Goal: Task Accomplishment & Management: Manage account settings

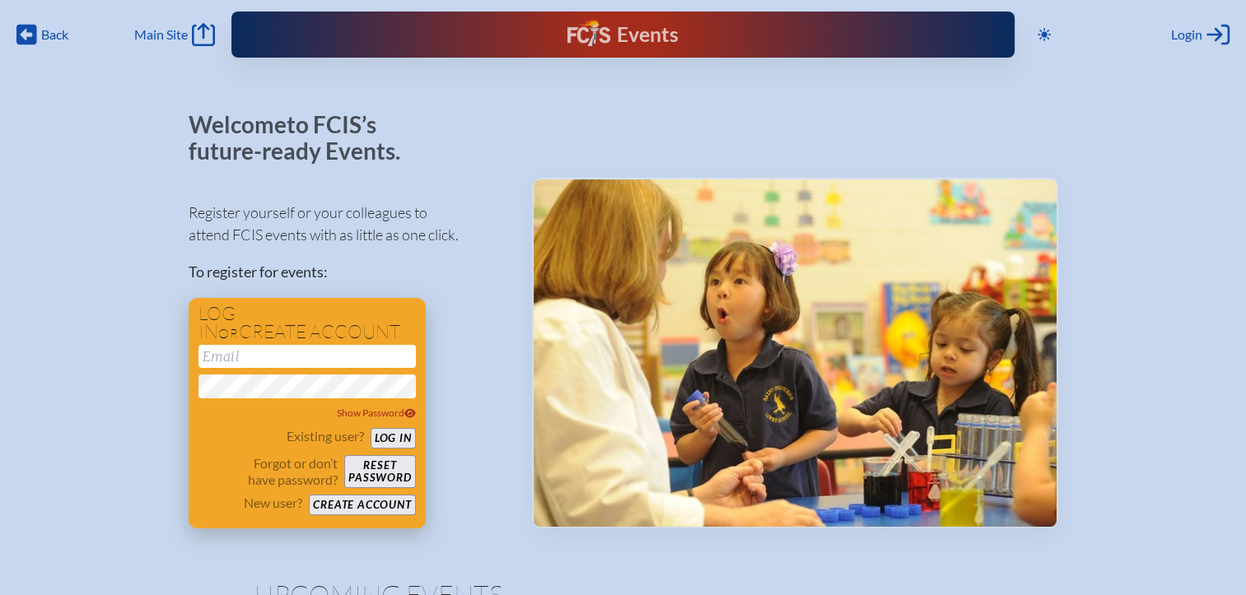
type input "[EMAIL_ADDRESS][DOMAIN_NAME]"
drag, startPoint x: 392, startPoint y: 442, endPoint x: 394, endPoint y: 433, distance: 9.4
click at [392, 442] on button "Log in" at bounding box center [393, 438] width 45 height 21
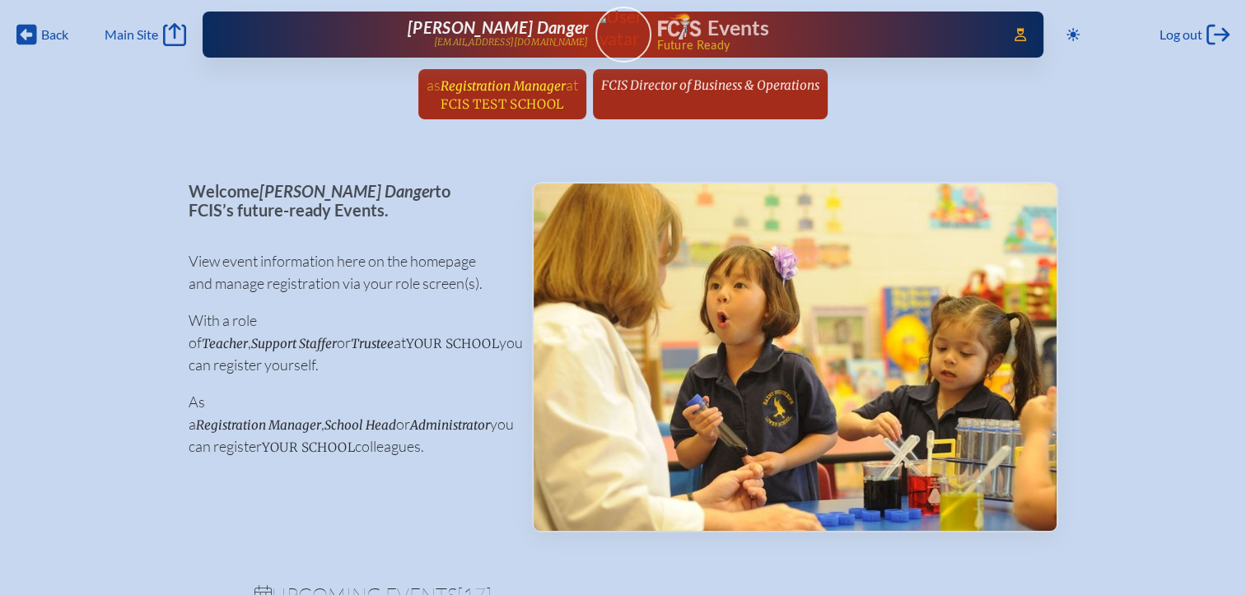
click at [532, 96] on span "FCIS Test School" at bounding box center [502, 104] width 123 height 16
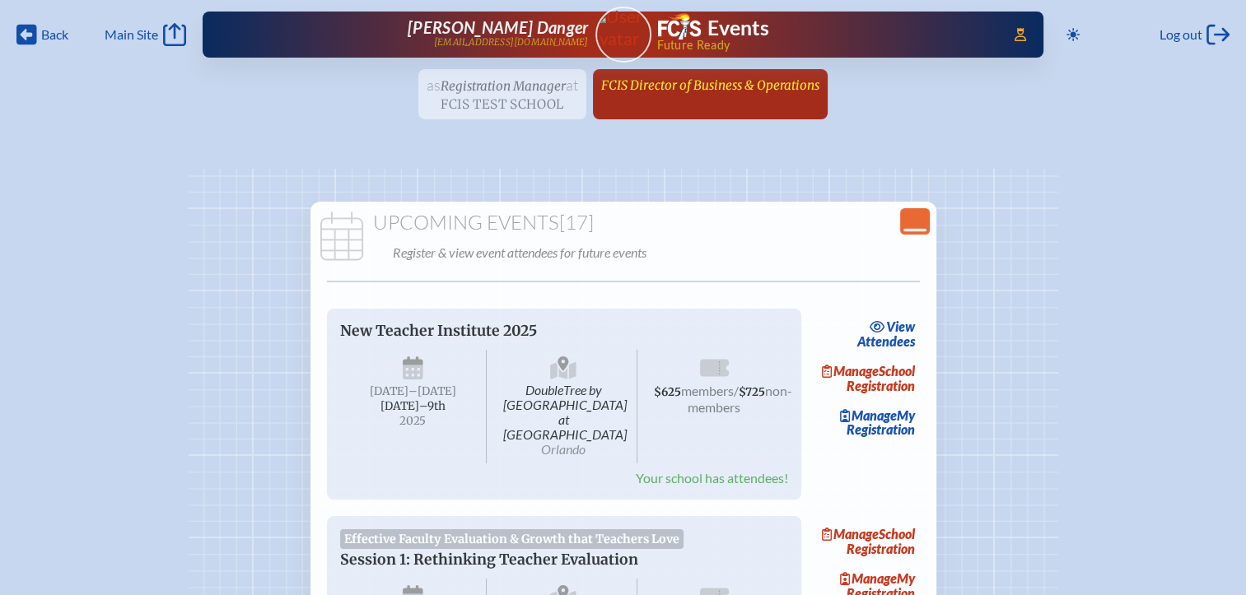
click at [700, 91] on span "FCIS Director of Business & Operations" at bounding box center [710, 85] width 218 height 16
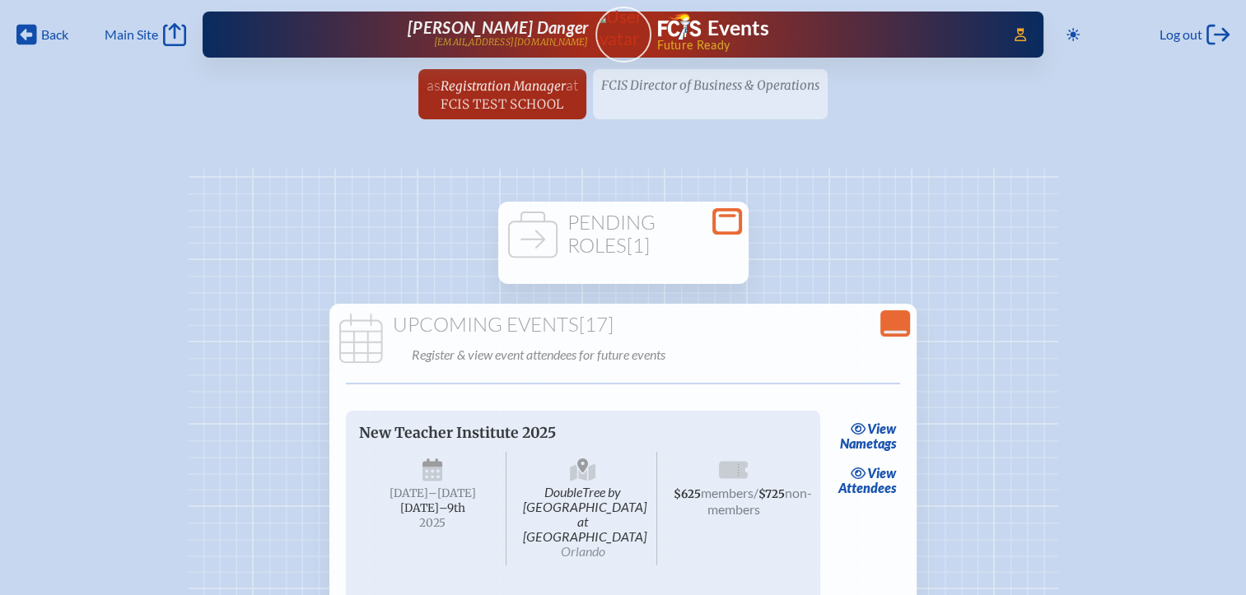
click at [714, 218] on div "Open Console" at bounding box center [727, 221] width 30 height 26
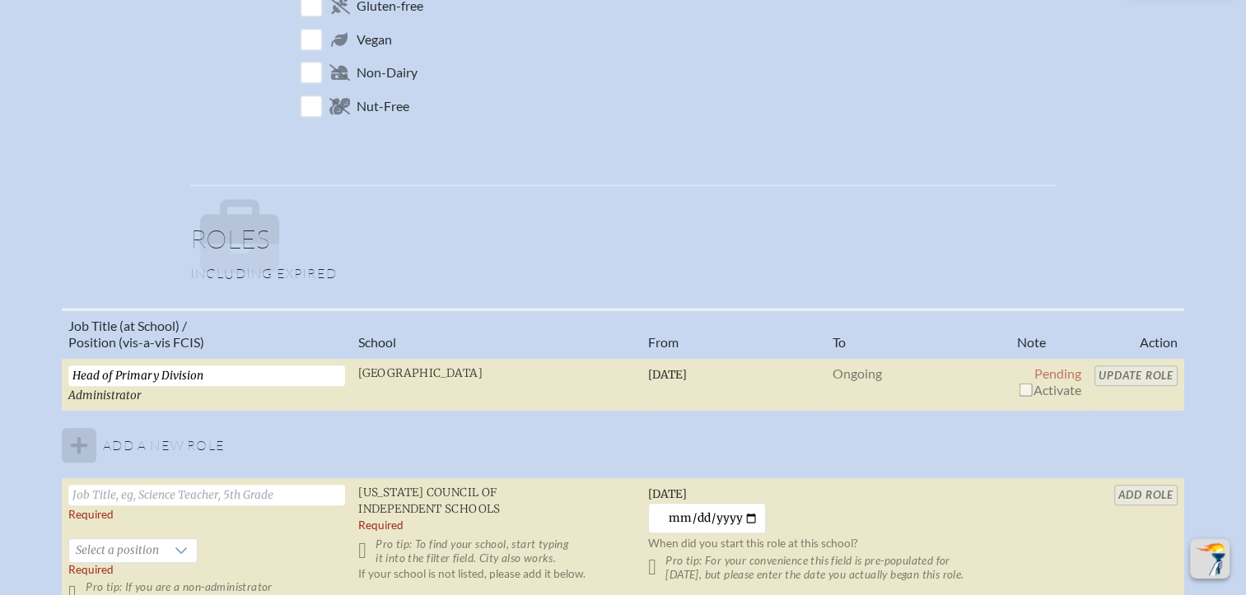
scroll to position [1070, 0]
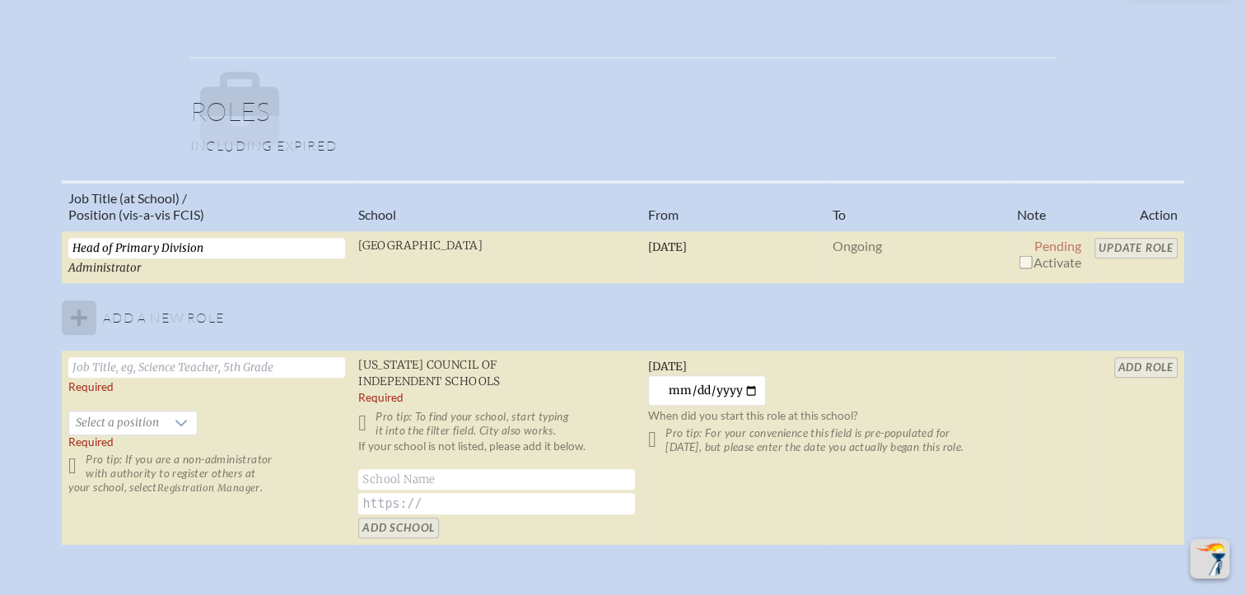
click at [1022, 255] on input "checkbox" at bounding box center [1025, 261] width 13 height 13
checkbox input "true"
click at [1114, 242] on input "Update Role" at bounding box center [1135, 248] width 83 height 21
